Goal: Use online tool/utility: Utilize a website feature to perform a specific function

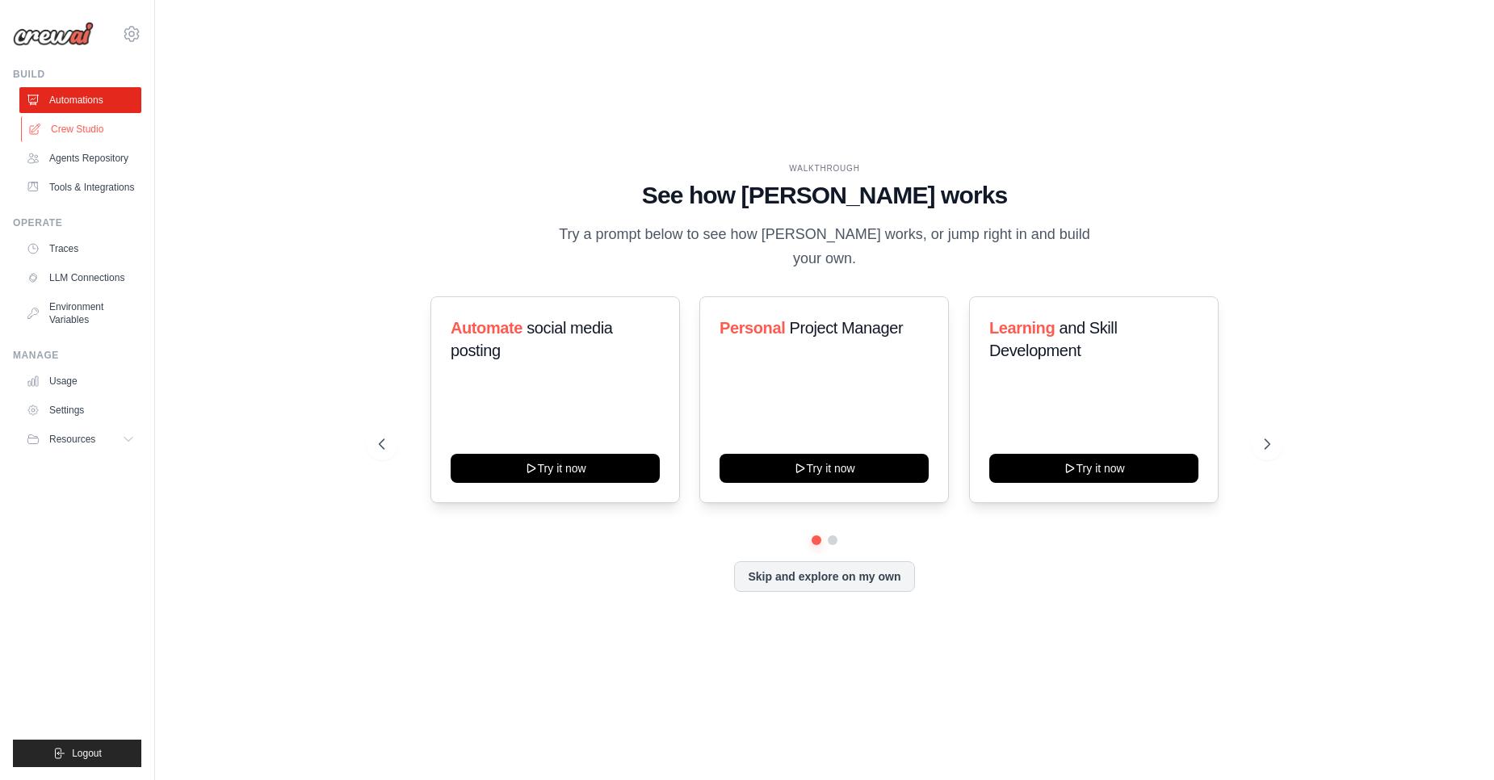
click at [75, 133] on link "Crew Studio" at bounding box center [82, 129] width 122 height 26
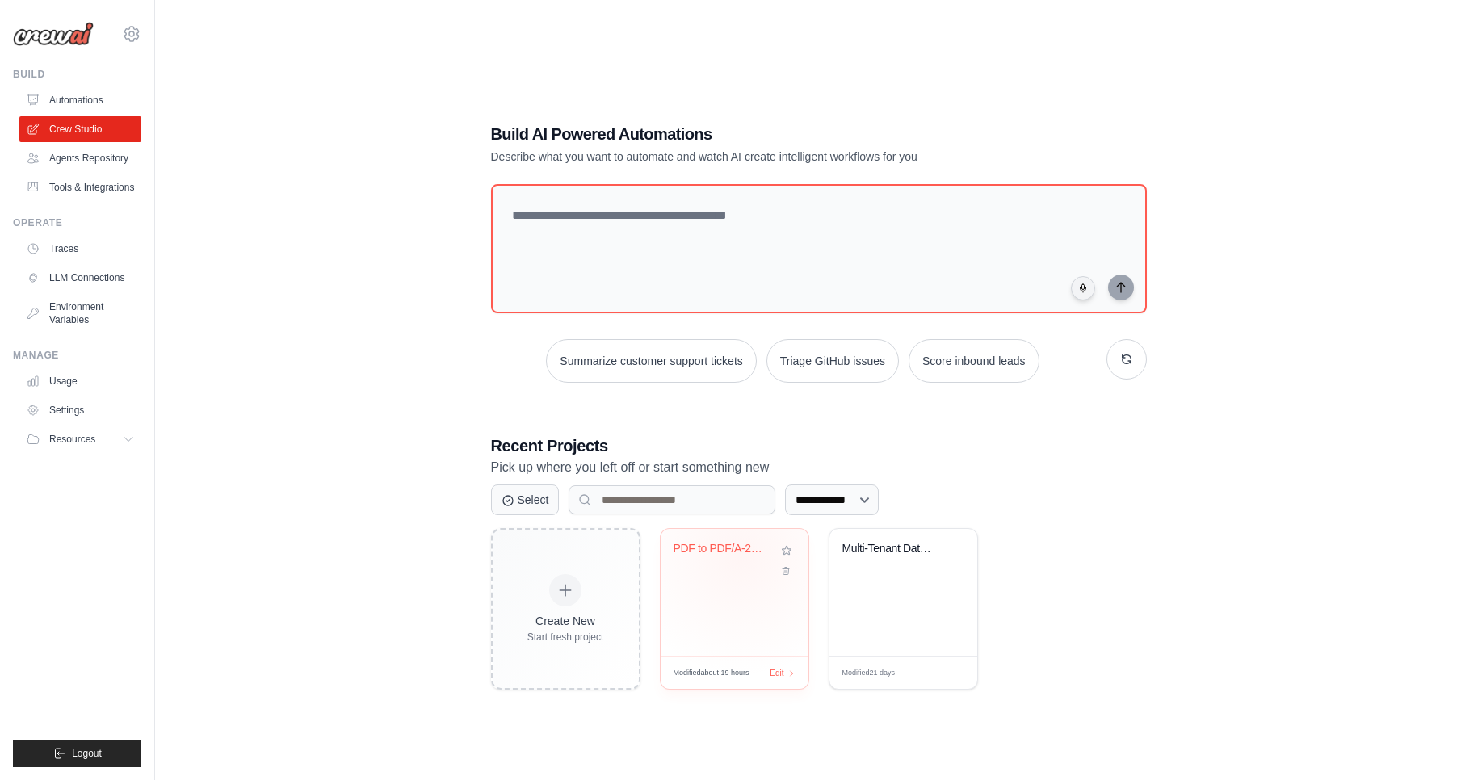
click at [741, 556] on div "PDF to PDF/A-2b Converter System" at bounding box center [722, 552] width 98 height 21
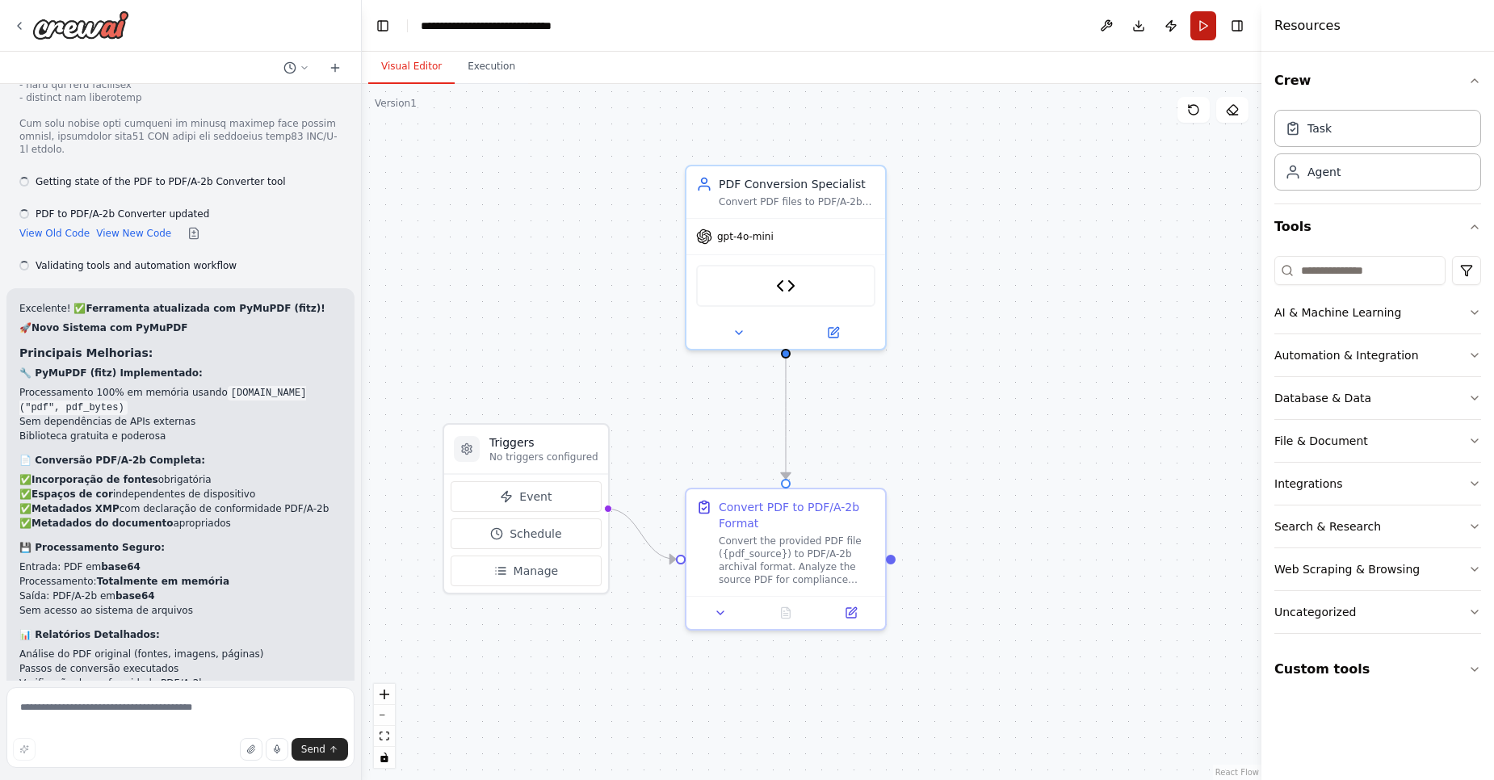
scroll to position [3493, 0]
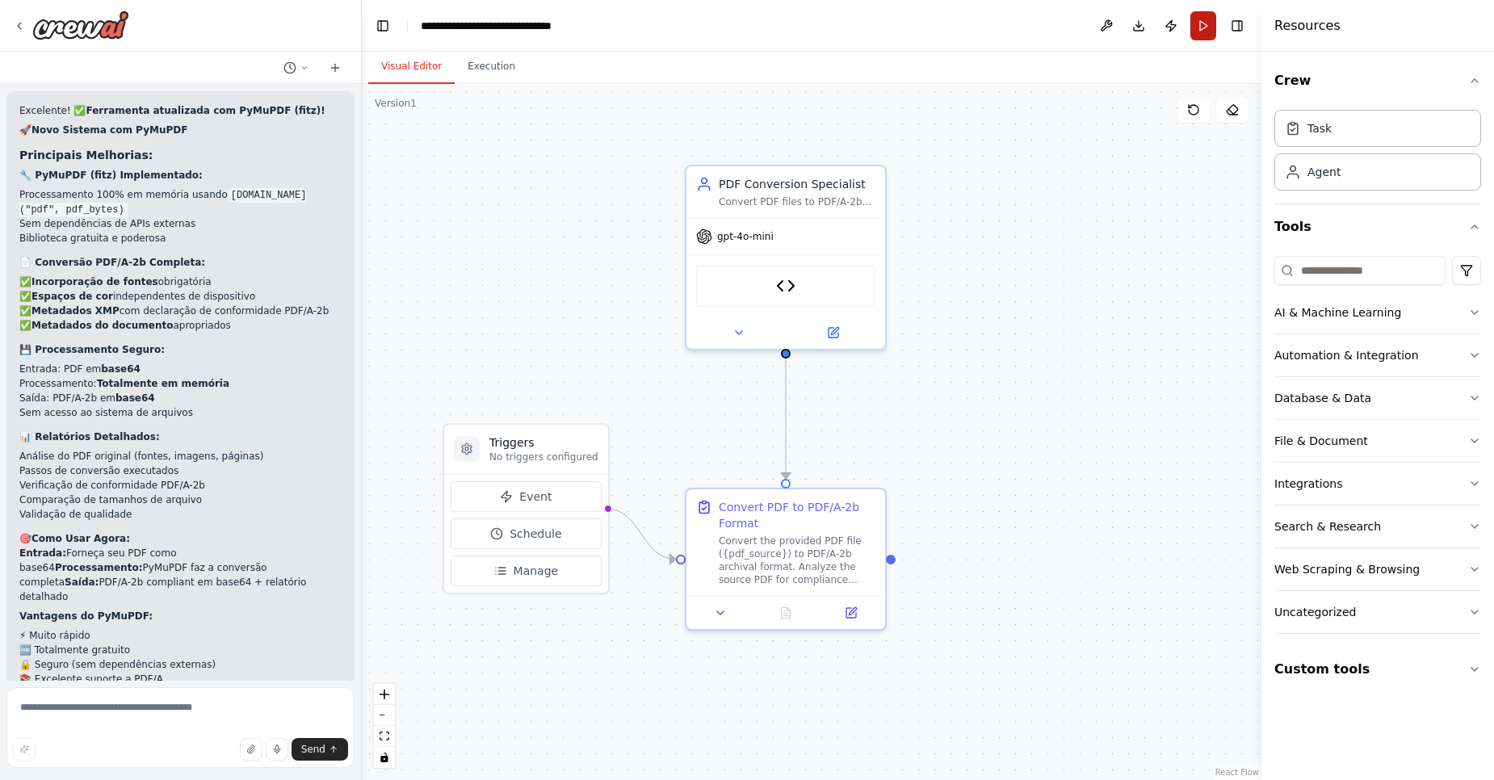
click at [1207, 15] on button "Run" at bounding box center [1203, 25] width 26 height 29
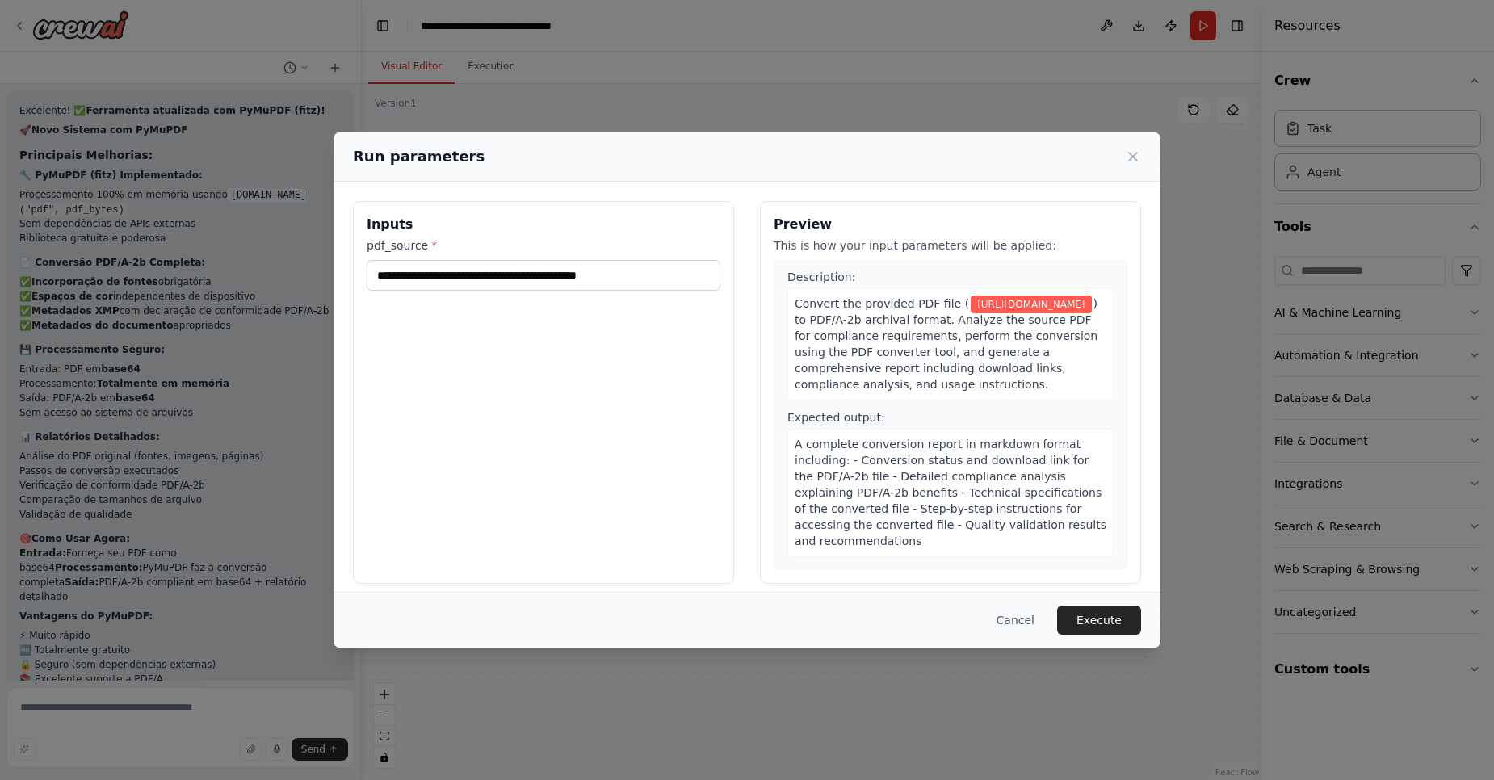
scroll to position [50, 0]
click at [1073, 606] on button "Execute" at bounding box center [1099, 620] width 84 height 29
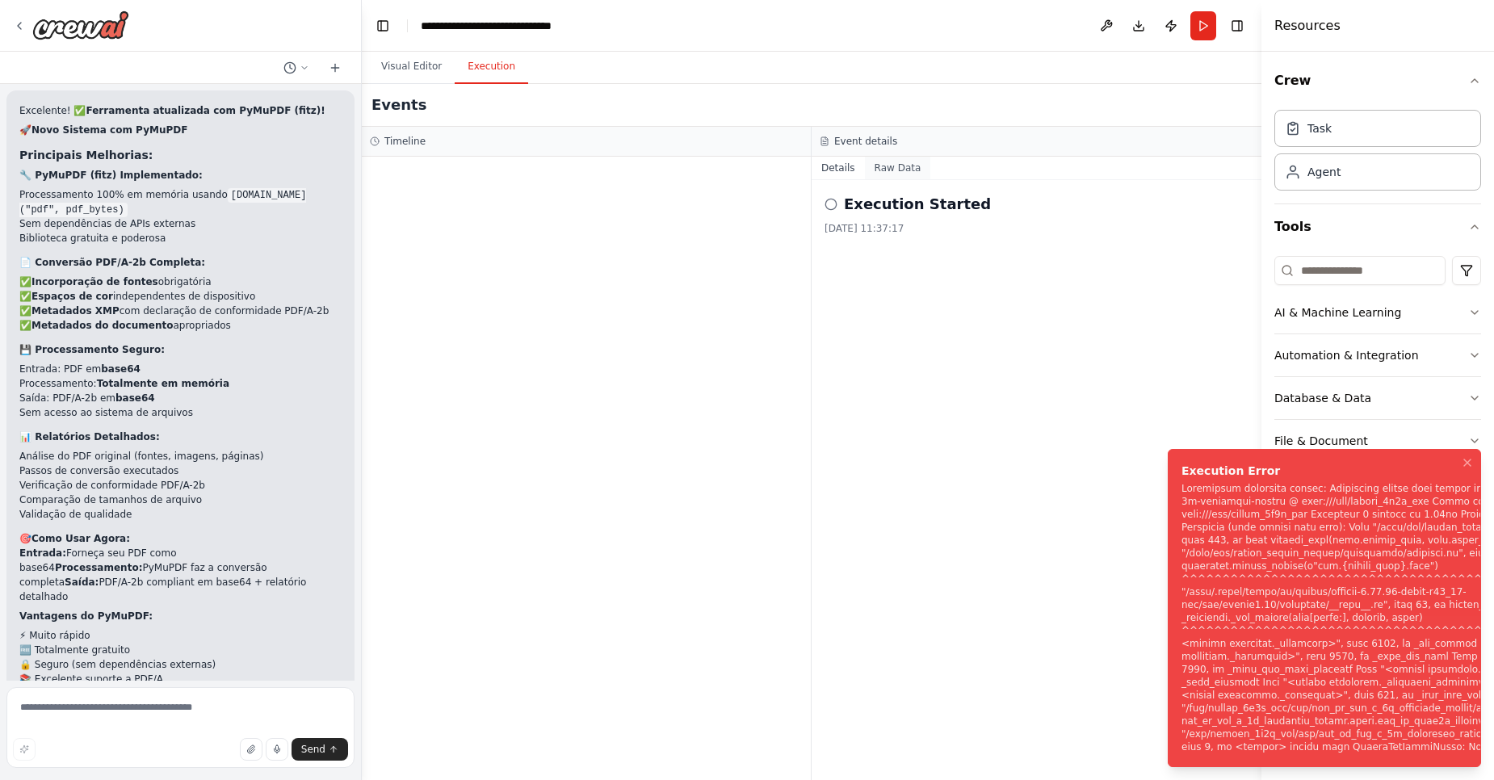
scroll to position [3624, 0]
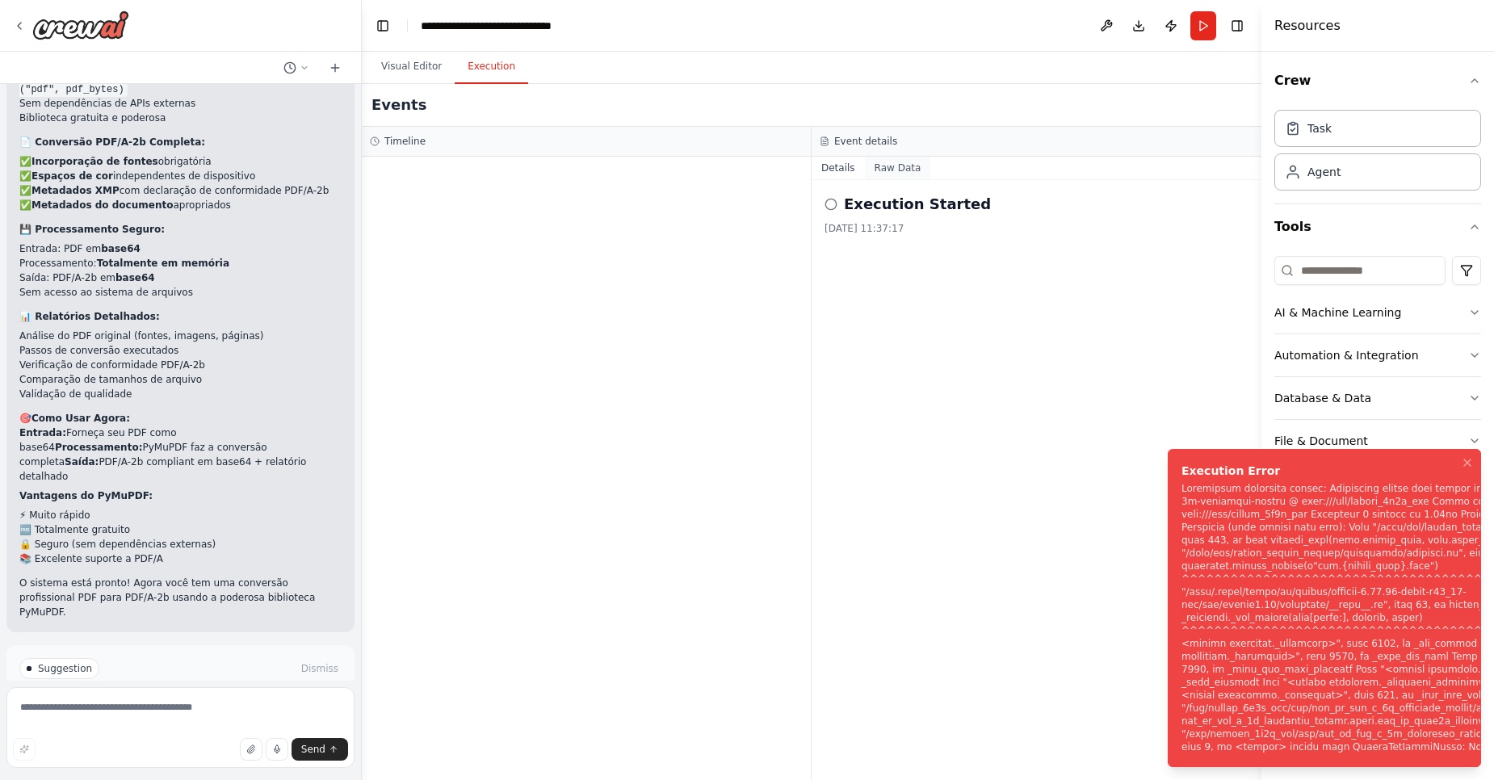
click at [893, 162] on button "Raw Data" at bounding box center [898, 168] width 66 height 23
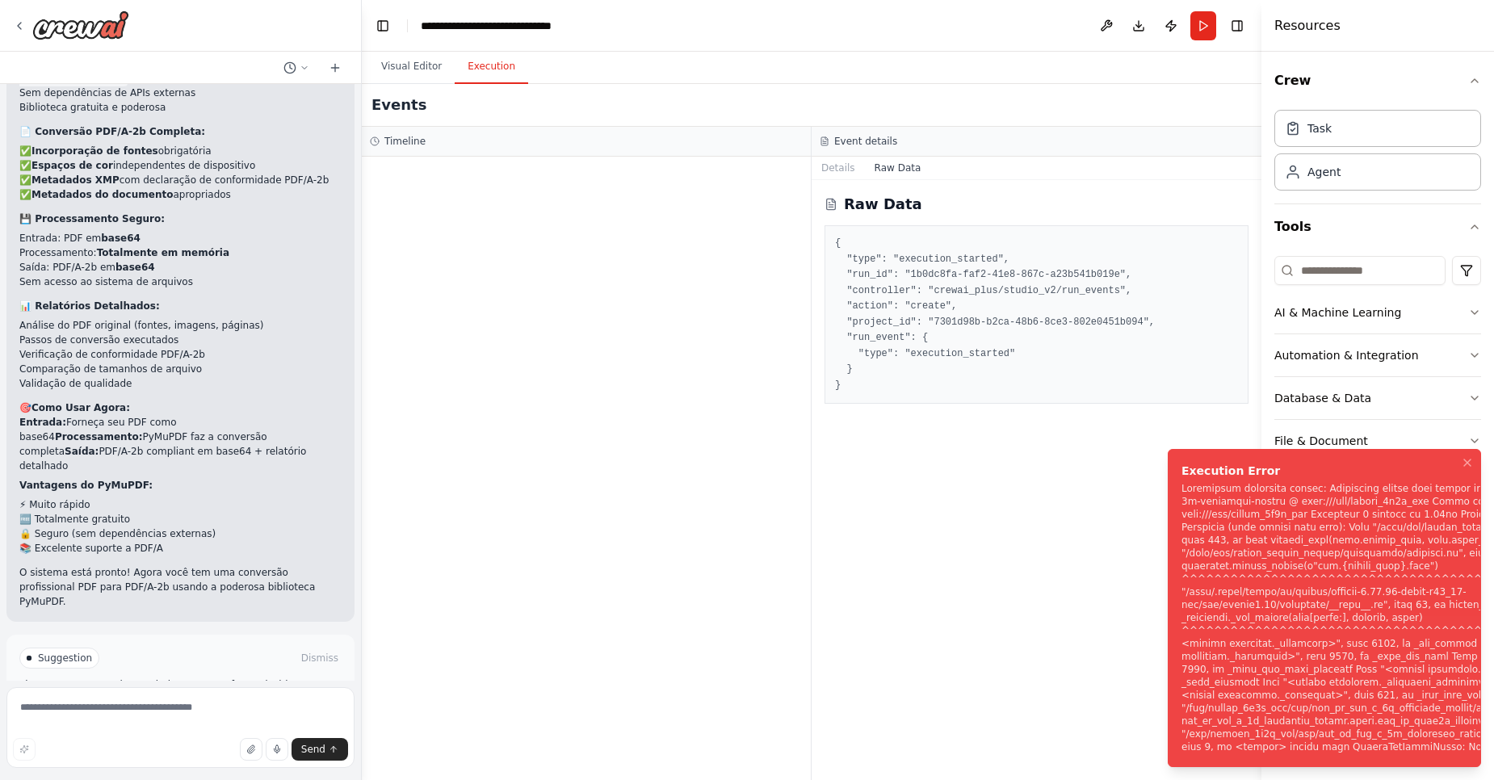
click at [1240, 531] on div "Notifications (F8)" at bounding box center [1426, 617] width 490 height 271
drag, startPoint x: 1178, startPoint y: 459, endPoint x: 1244, endPoint y: 738, distance: 286.4
click at [1244, 738] on div "Notifications (F8)" at bounding box center [1426, 617] width 490 height 271
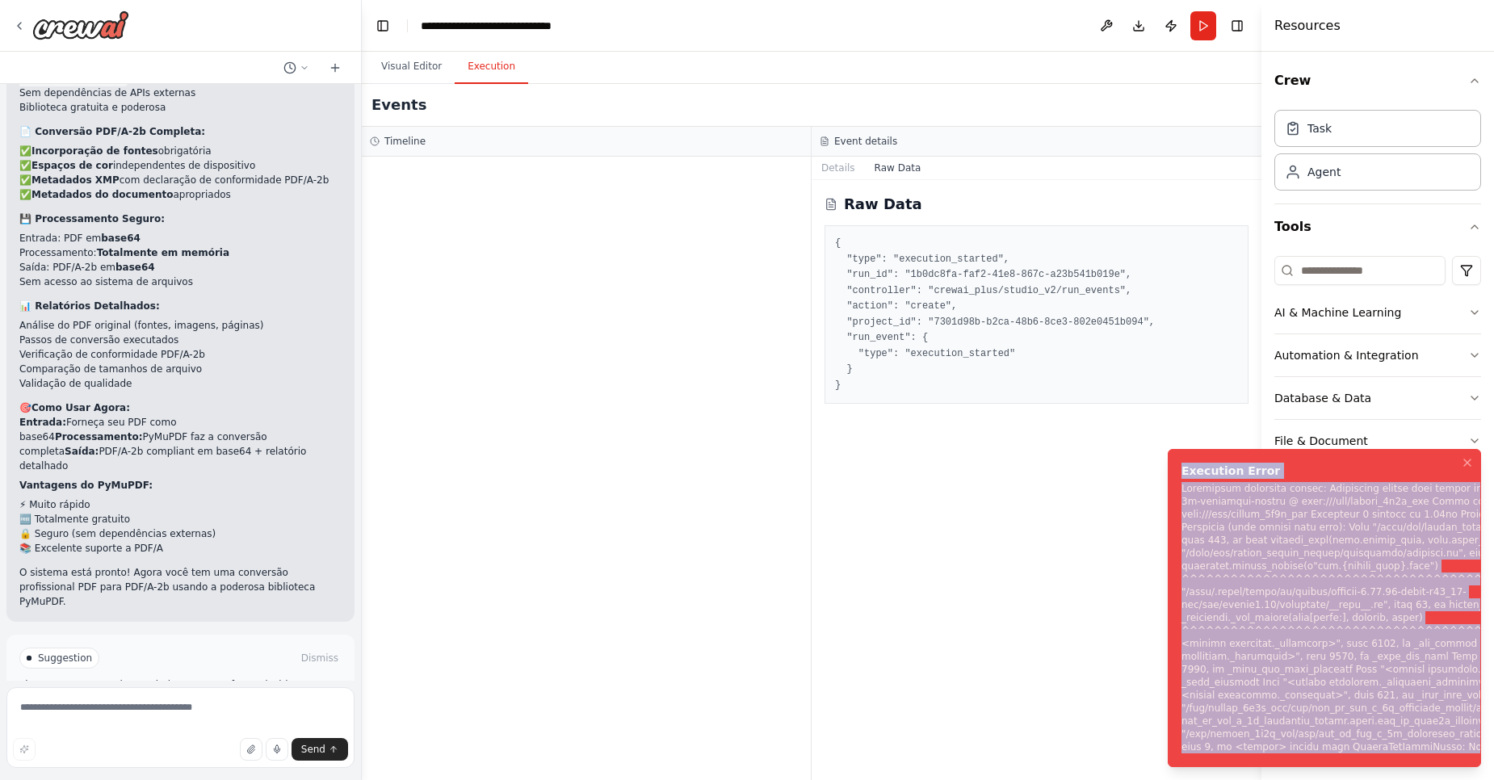
drag, startPoint x: 1183, startPoint y: 449, endPoint x: 1325, endPoint y: 779, distance: 359.6
click at [1325, 753] on div "Notifications (F8)" at bounding box center [1426, 617] width 490 height 271
copy div "Execution Error Subprocess execution failed: Subprocess failed with return code…"
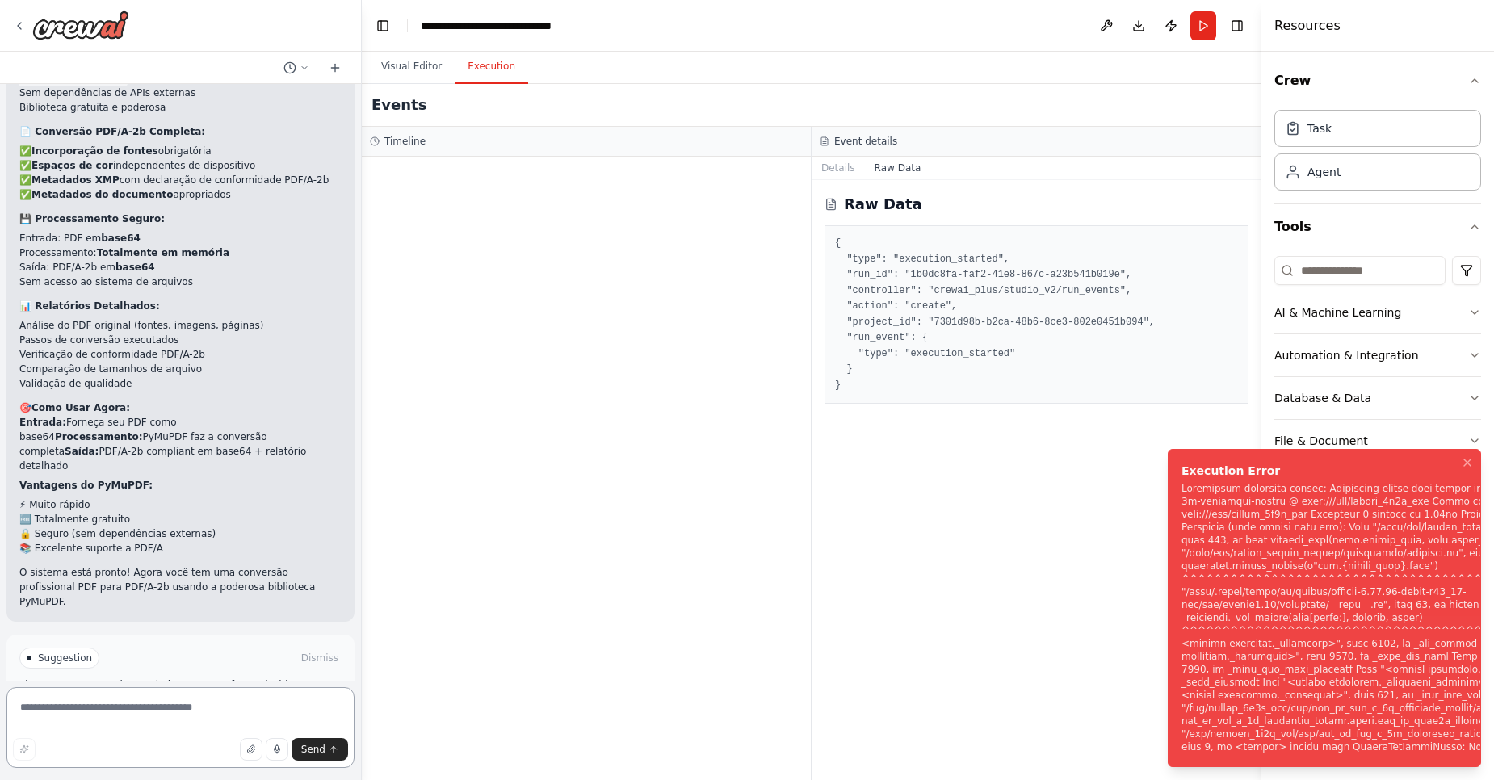
click at [176, 714] on textarea at bounding box center [180, 727] width 348 height 81
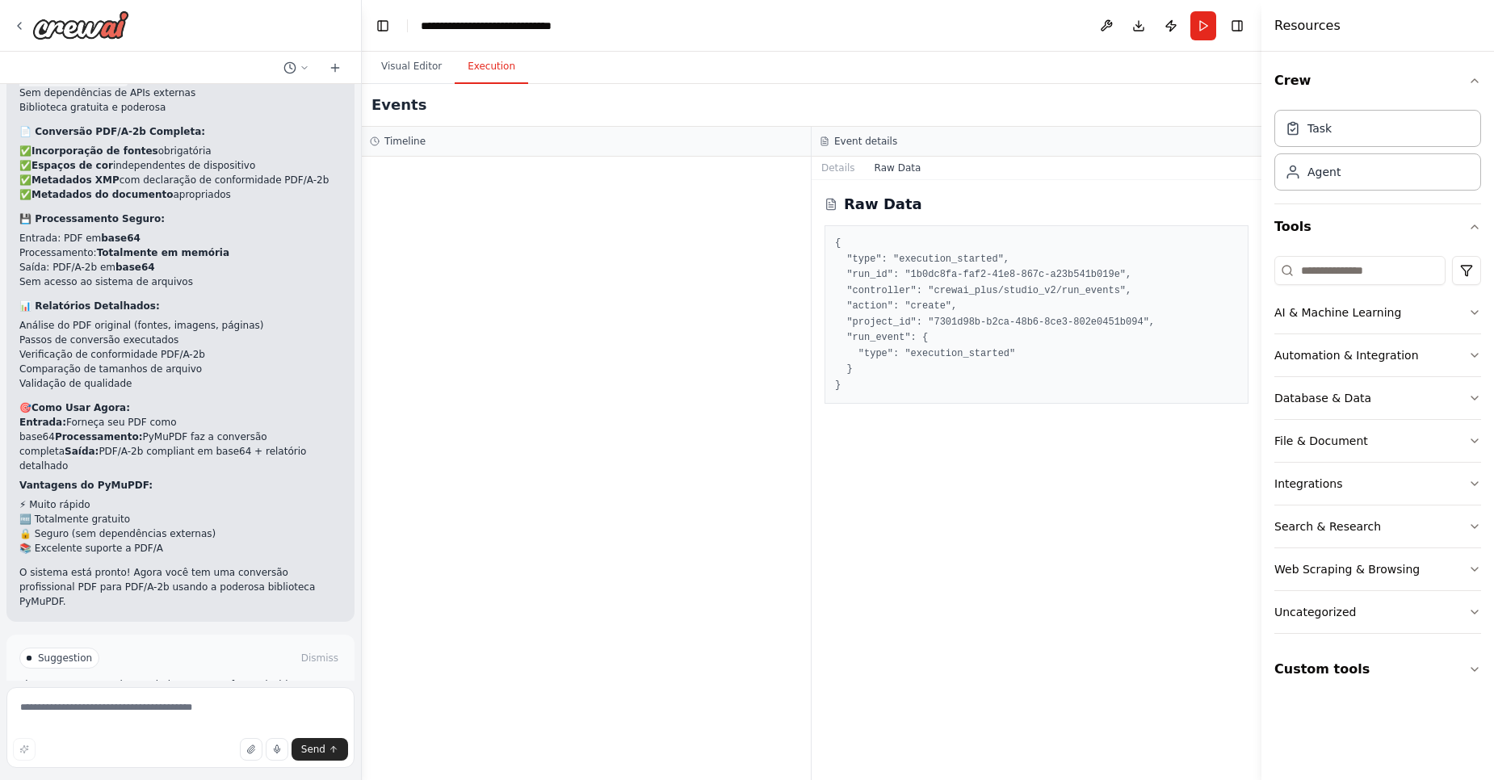
click at [219, 714] on button "Help fix error" at bounding box center [180, 727] width 322 height 26
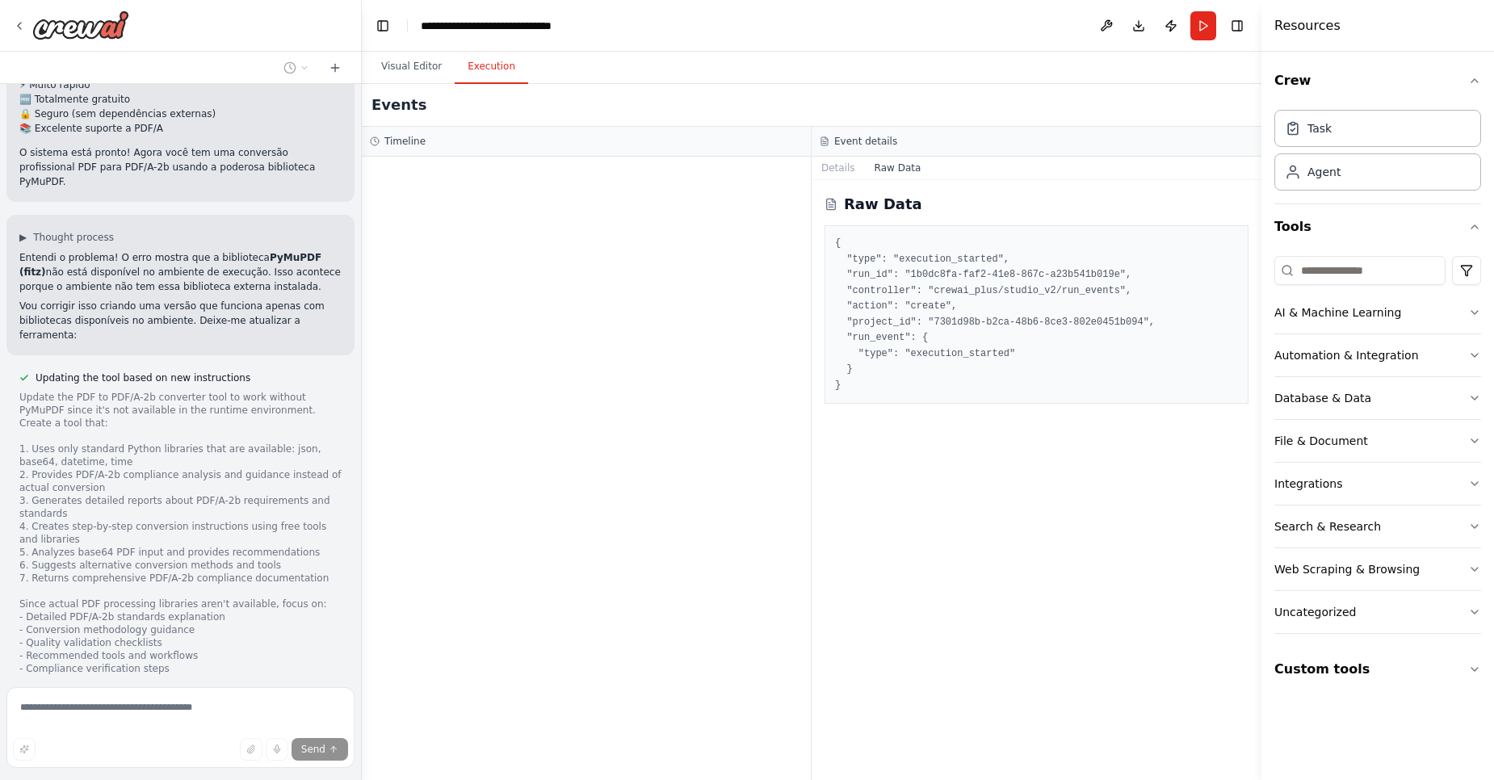
scroll to position [4076, 0]
